Goal: Transaction & Acquisition: Download file/media

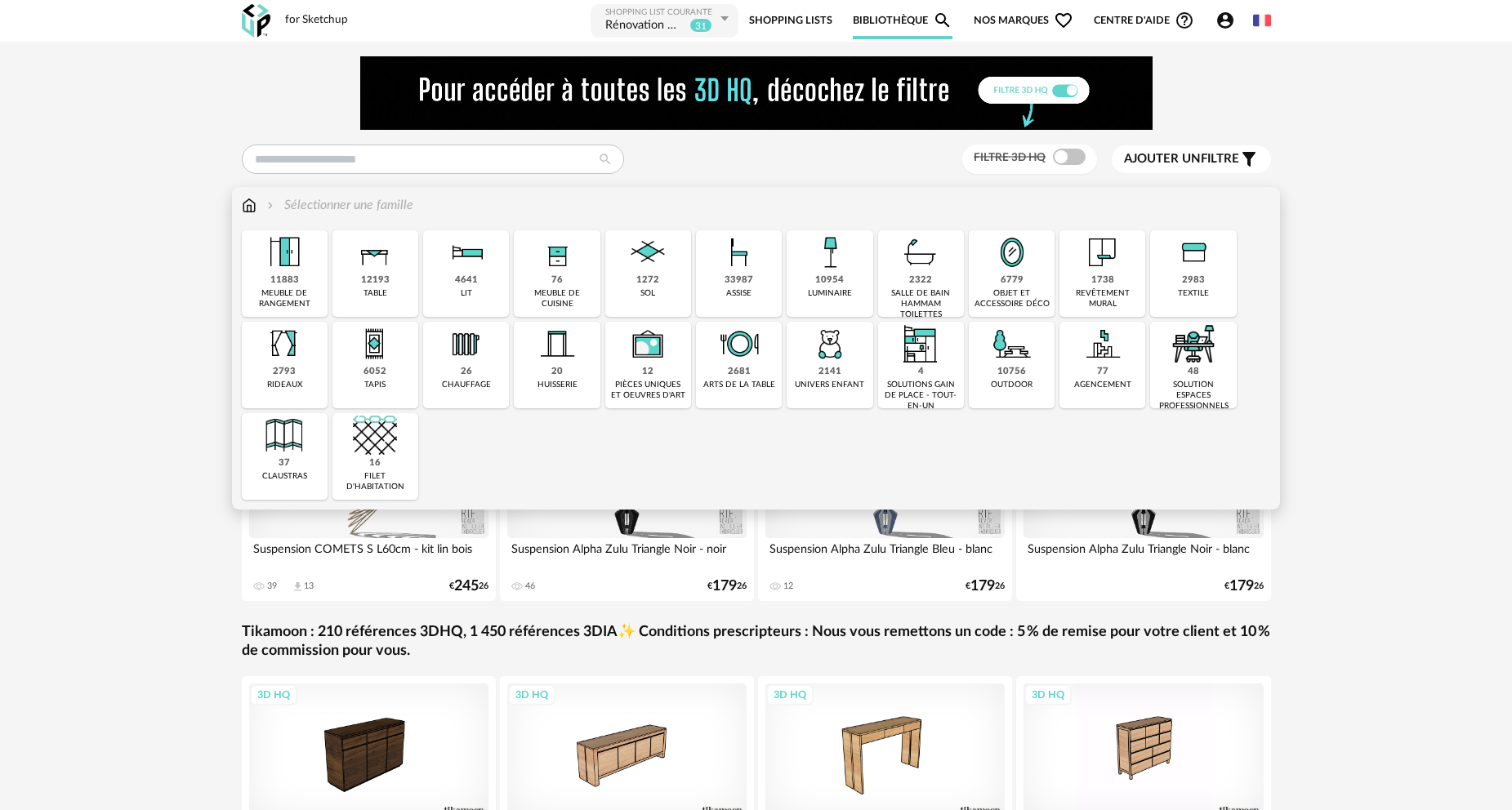
click at [729, 278] on div "33987" at bounding box center [739, 280] width 29 height 12
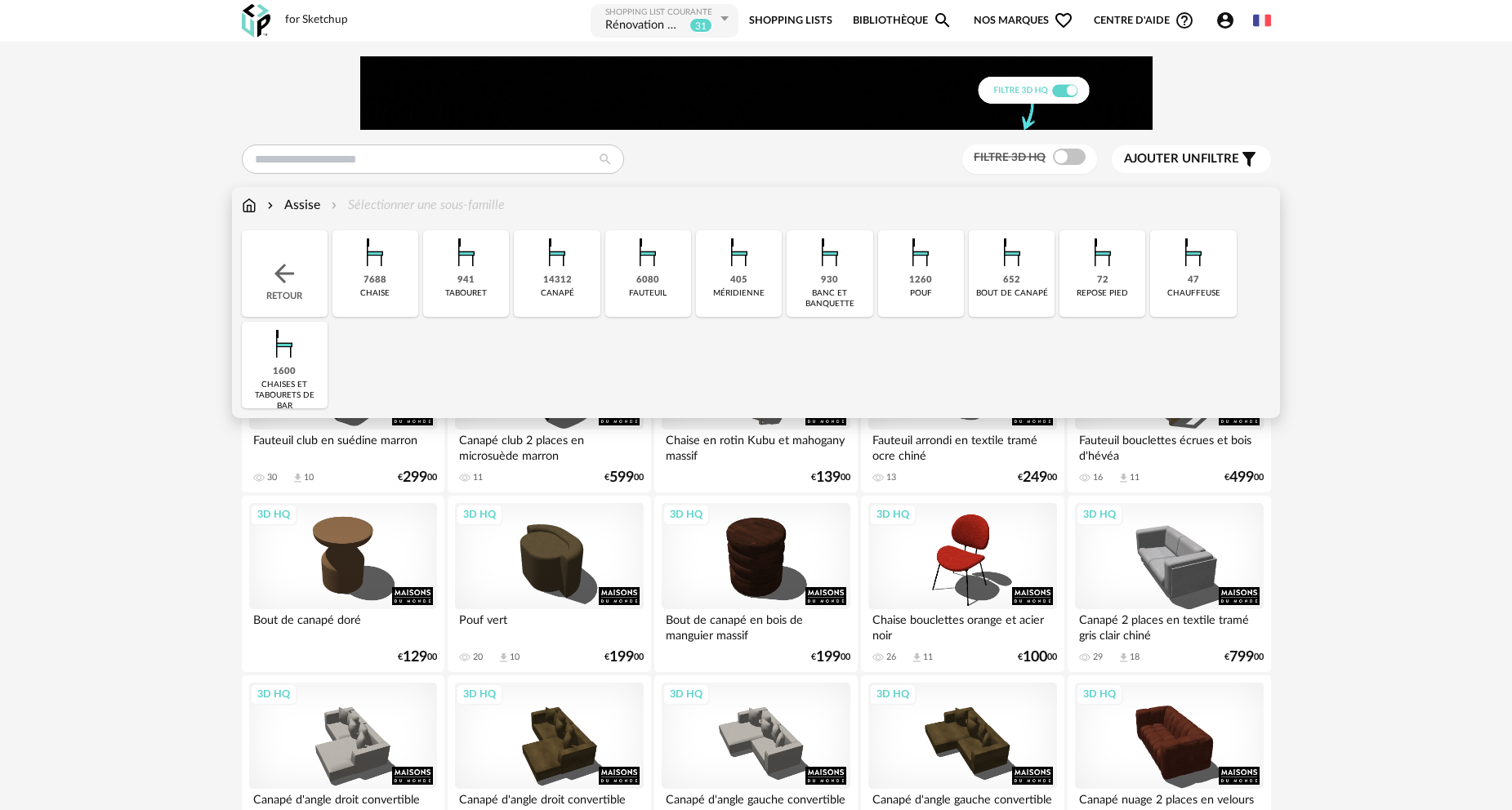
click at [287, 369] on div "1600" at bounding box center [284, 372] width 23 height 12
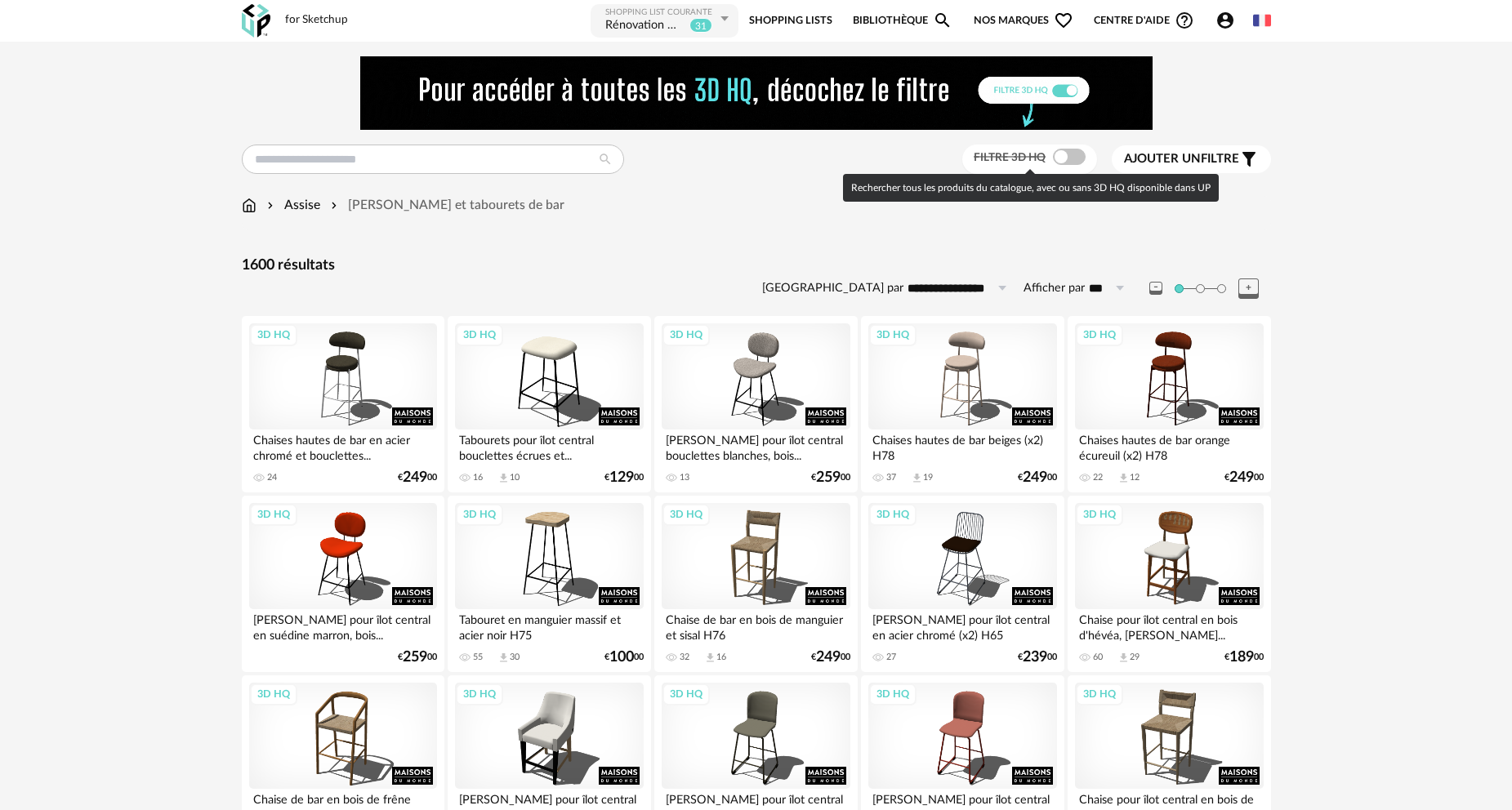
click at [1069, 159] on span at bounding box center [1069, 156] width 32 height 16
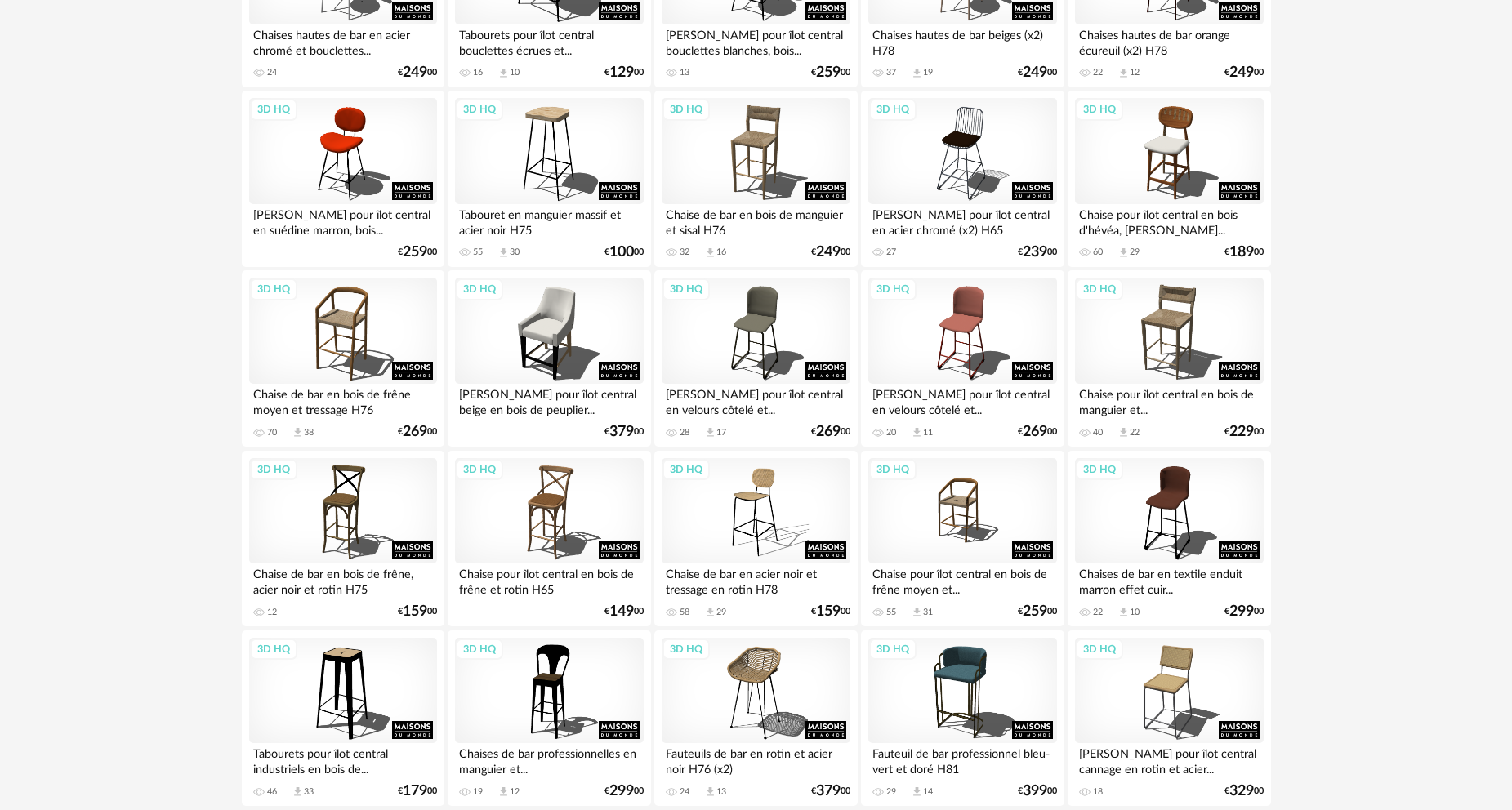
scroll to position [408, 0]
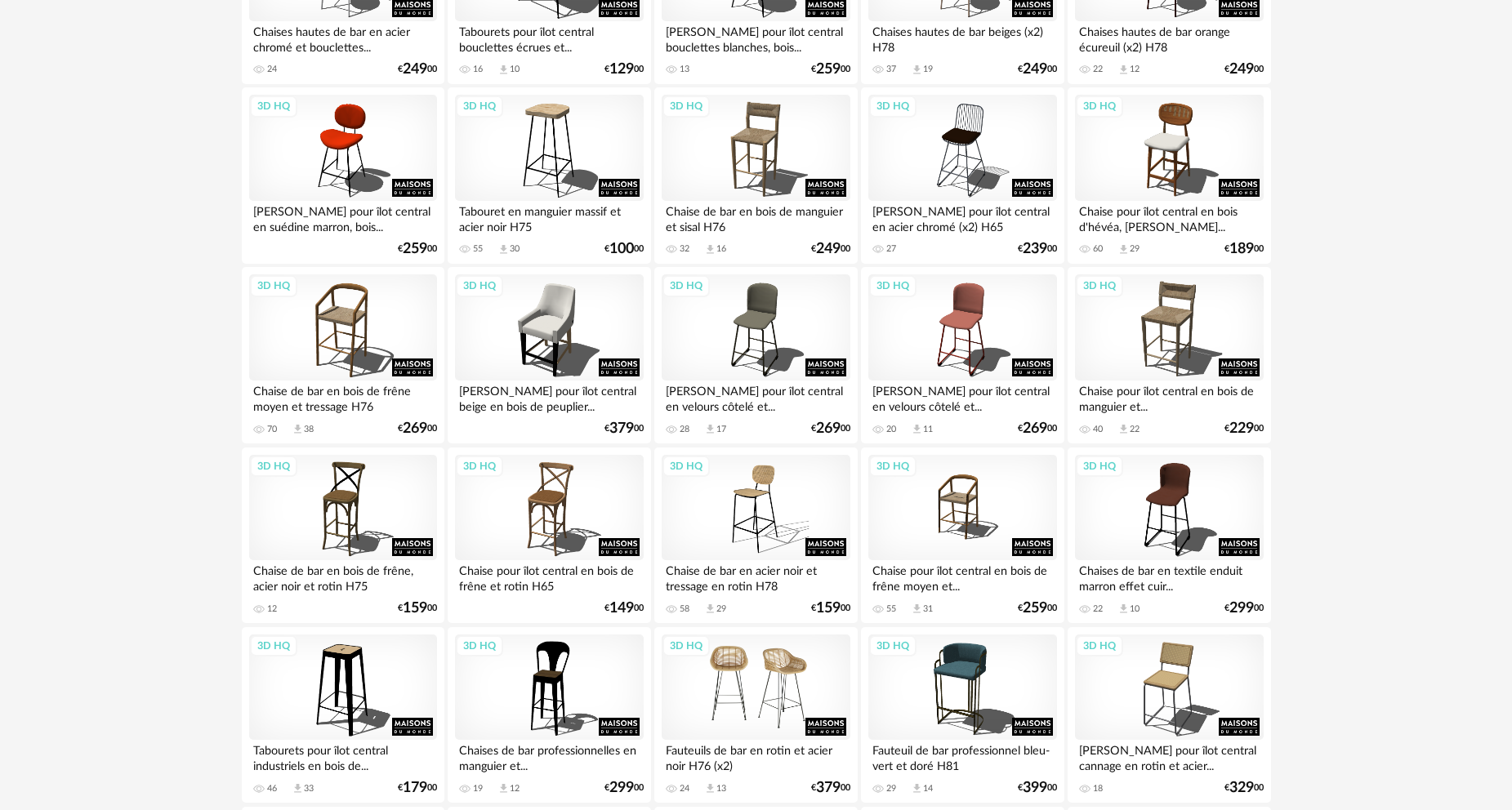
click at [771, 677] on div "3D HQ" at bounding box center [755, 687] width 188 height 106
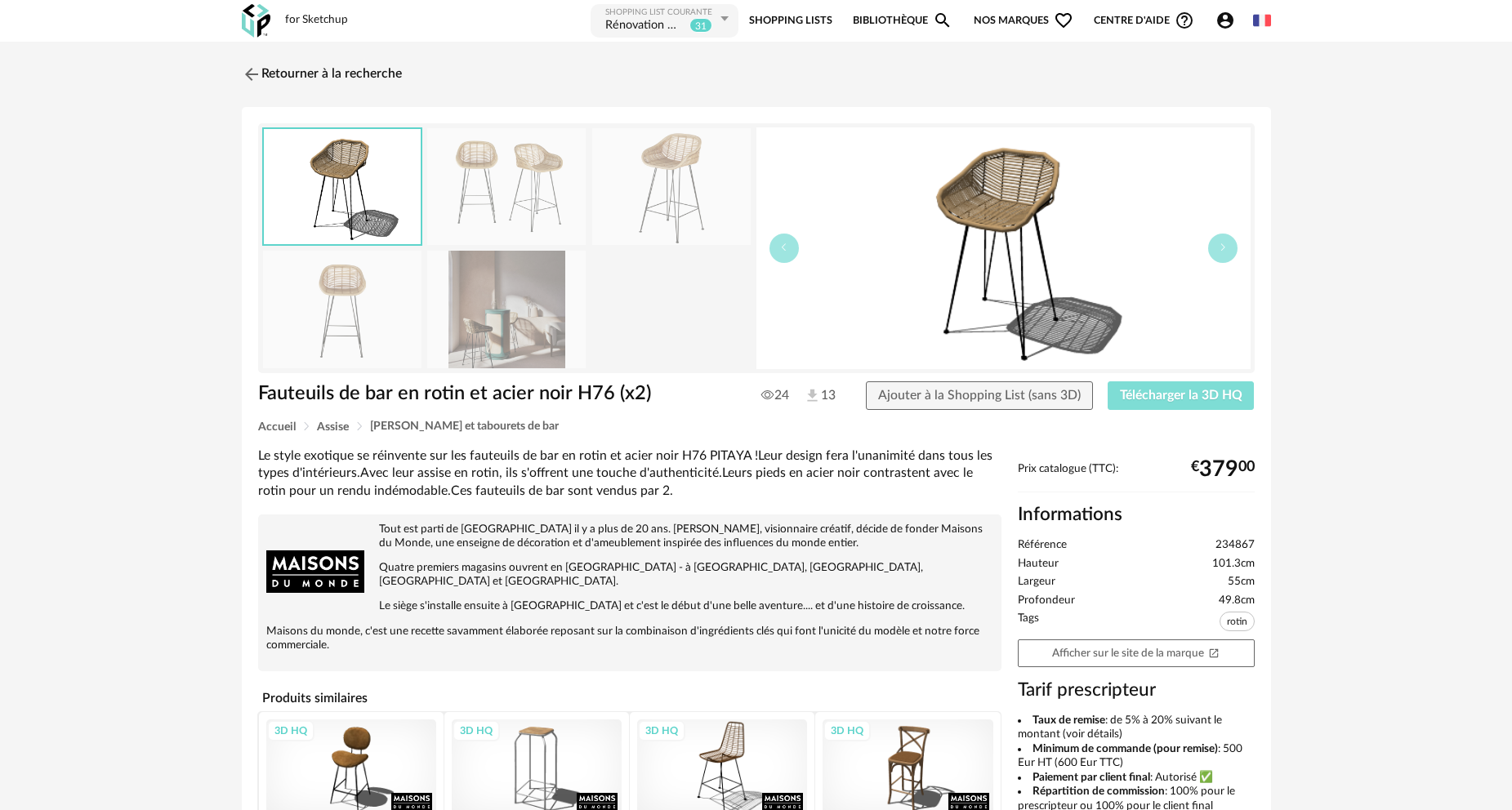
click at [1154, 393] on span "Télécharger la 3D HQ" at bounding box center [1181, 395] width 122 height 13
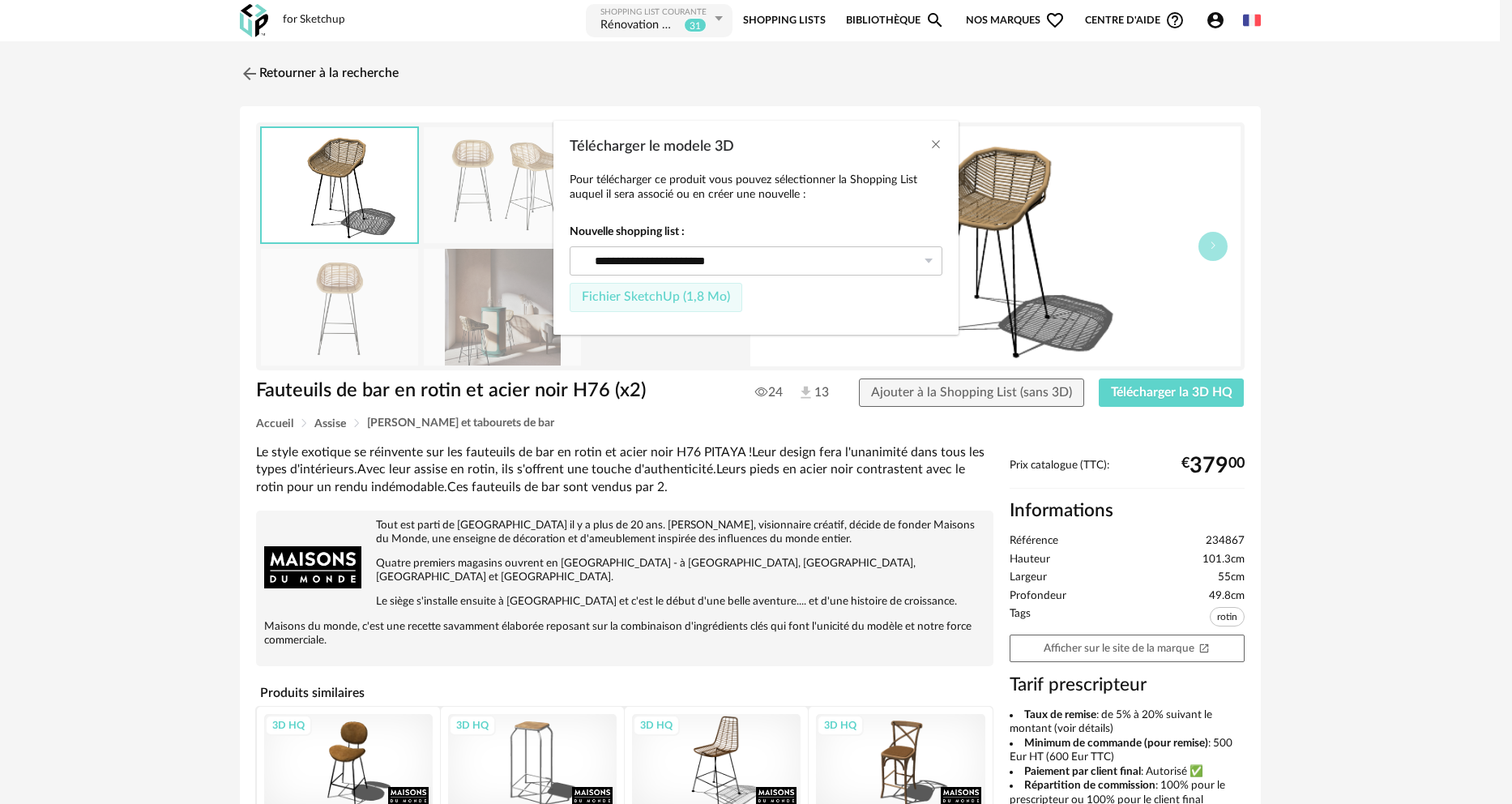
click at [694, 301] on span "Fichier SketchUp (1,8 Mo)" at bounding box center [656, 296] width 148 height 13
